Goal: Check status: Check status

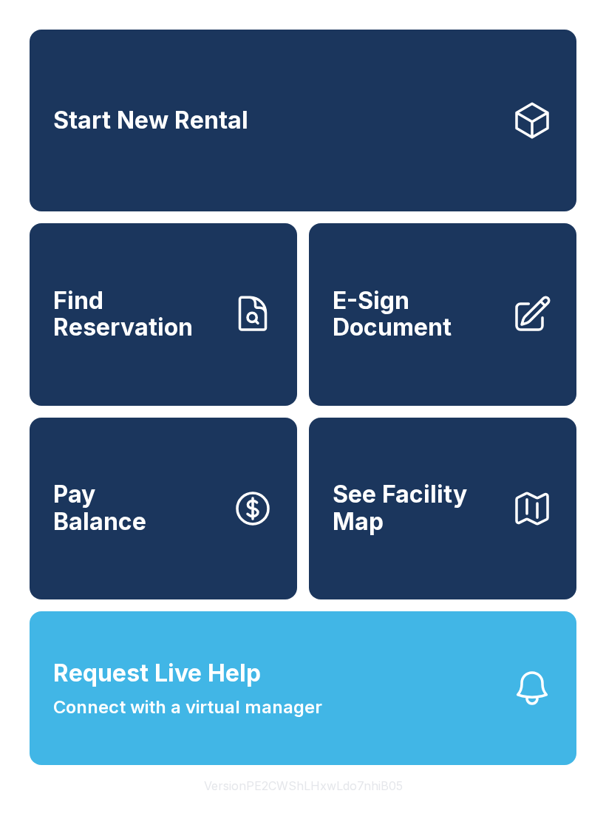
click at [184, 374] on link "Find Reservation" at bounding box center [163, 314] width 267 height 182
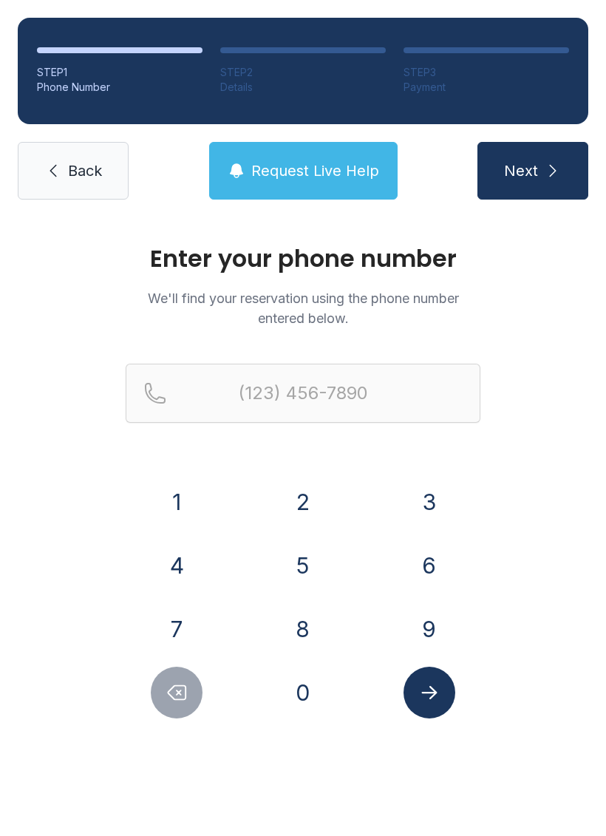
click at [429, 501] on button "3" at bounding box center [429, 502] width 52 height 52
click at [273, 516] on div "2" at bounding box center [303, 502] width 103 height 52
click at [305, 495] on button "2" at bounding box center [303, 502] width 52 height 52
click at [185, 499] on button "1" at bounding box center [177, 502] width 52 height 52
click at [426, 562] on button "6" at bounding box center [429, 565] width 52 height 52
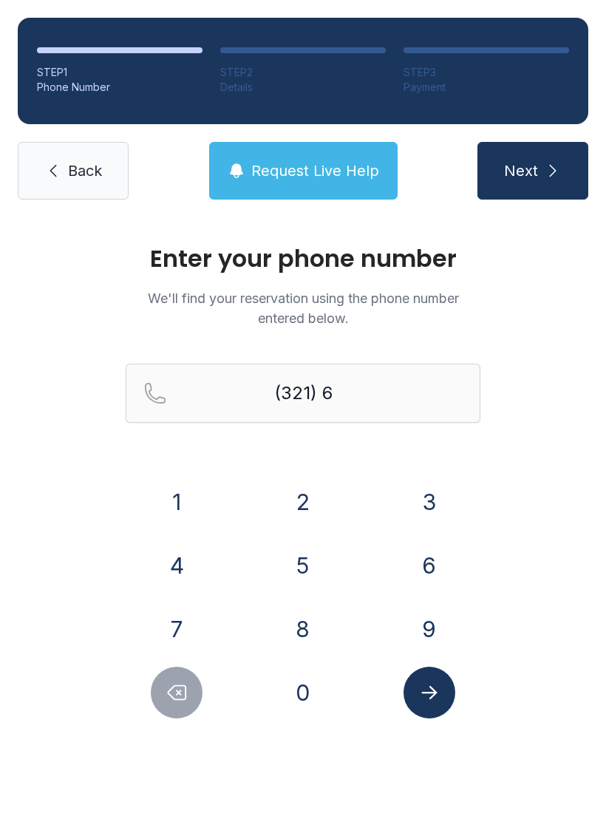
click at [279, 499] on button "2" at bounding box center [303, 502] width 52 height 52
click at [412, 566] on button "6" at bounding box center [429, 565] width 52 height 52
click at [426, 488] on button "3" at bounding box center [429, 502] width 52 height 52
click at [195, 569] on button "4" at bounding box center [177, 565] width 52 height 52
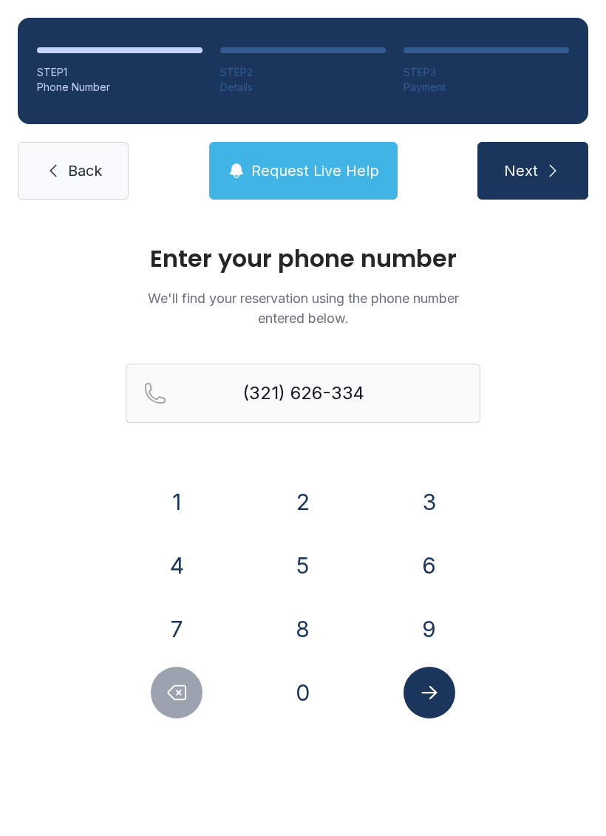
click at [295, 491] on button "2" at bounding box center [303, 502] width 52 height 52
type input "[PHONE_NUMBER]"
click at [435, 683] on icon "Submit lookup form" at bounding box center [429, 692] width 22 height 22
